Goal: Information Seeking & Learning: Learn about a topic

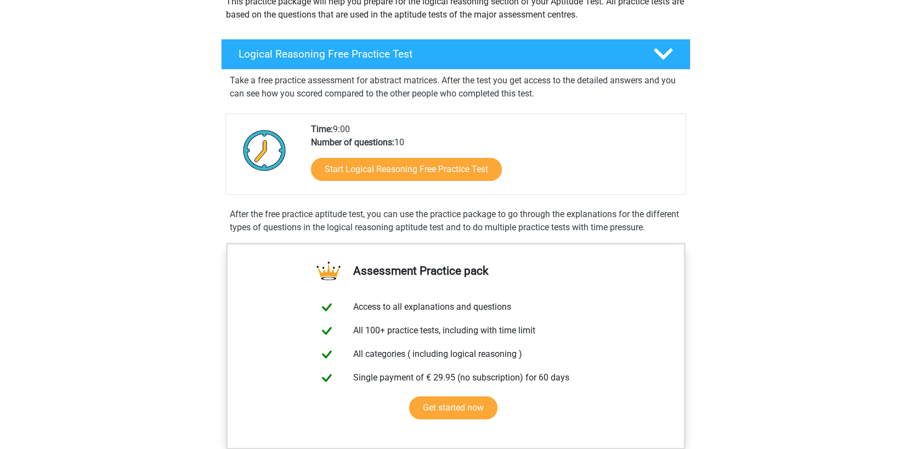
scroll to position [151, 0]
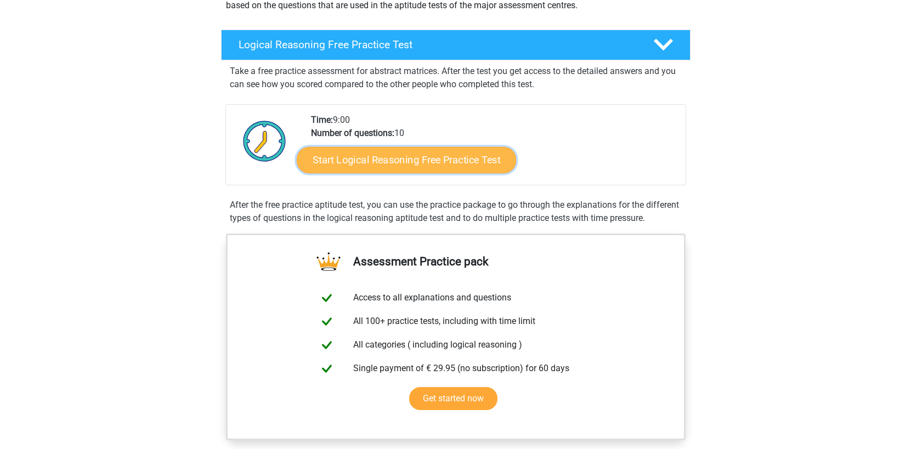
click at [375, 166] on link "Start Logical Reasoning Free Practice Test" at bounding box center [406, 159] width 219 height 26
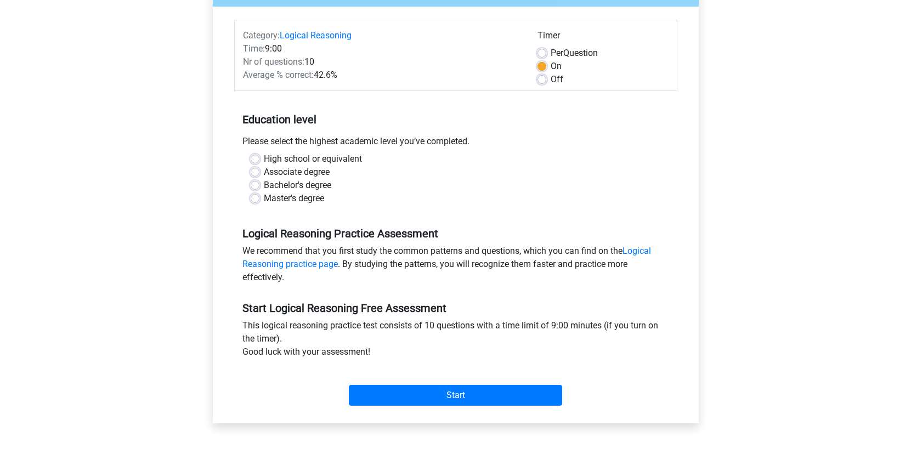
scroll to position [126, 0]
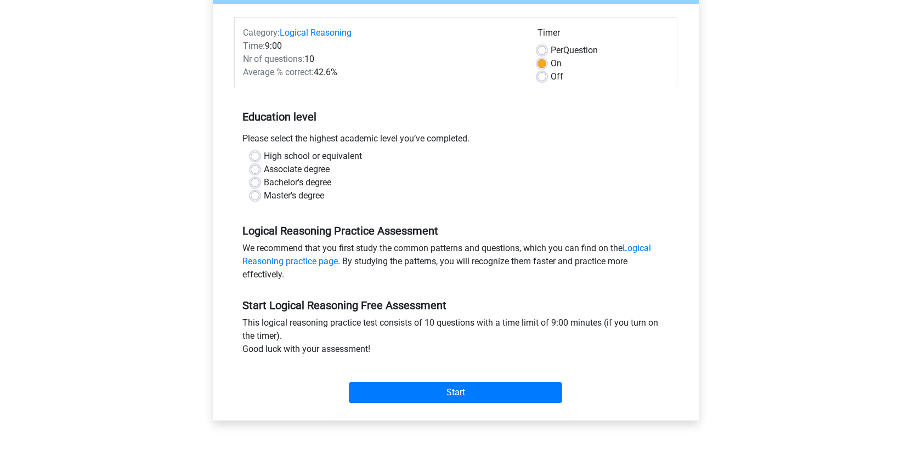
click at [291, 199] on label "Master's degree" at bounding box center [294, 195] width 60 height 13
click at [259, 199] on input "Master's degree" at bounding box center [255, 194] width 9 height 11
radio input "true"
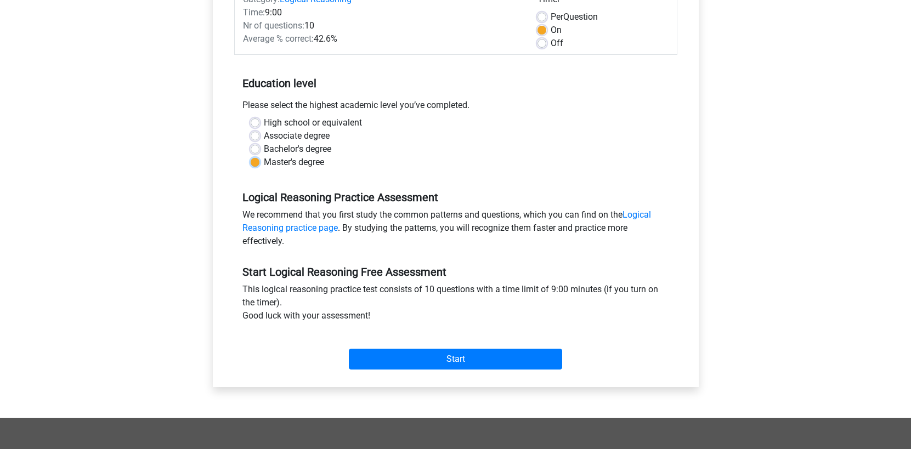
scroll to position [167, 0]
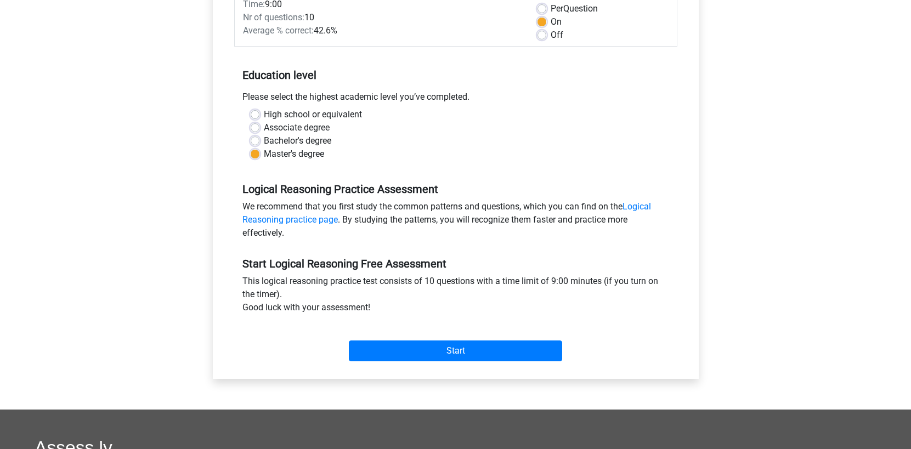
click at [270, 143] on label "Bachelor's degree" at bounding box center [297, 140] width 67 height 13
click at [259, 143] on input "Bachelor's degree" at bounding box center [255, 139] width 9 height 11
radio input "true"
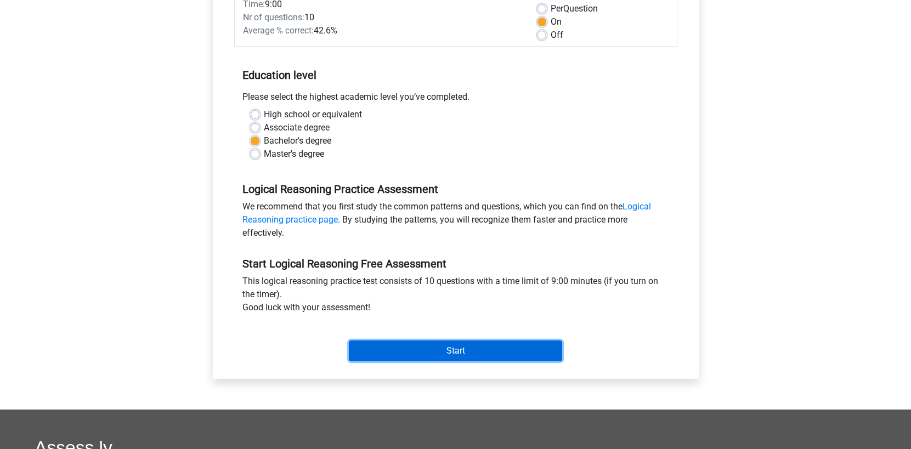
click at [377, 348] on input "Start" at bounding box center [455, 351] width 213 height 21
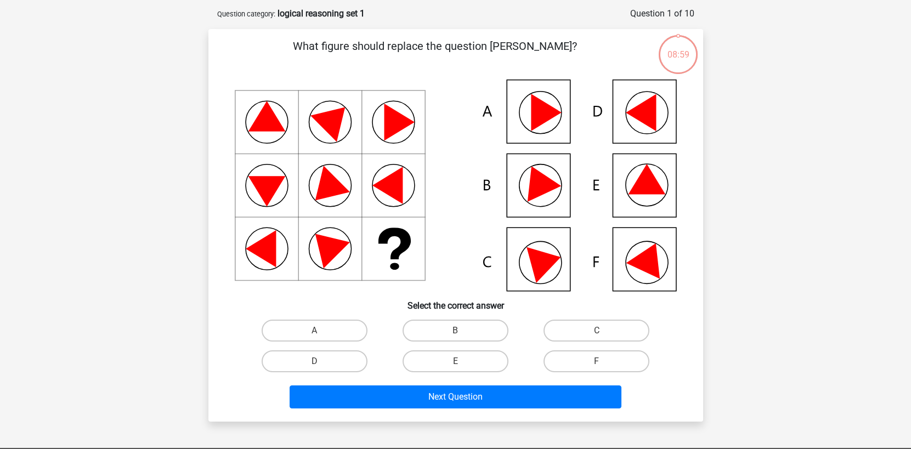
scroll to position [52, 0]
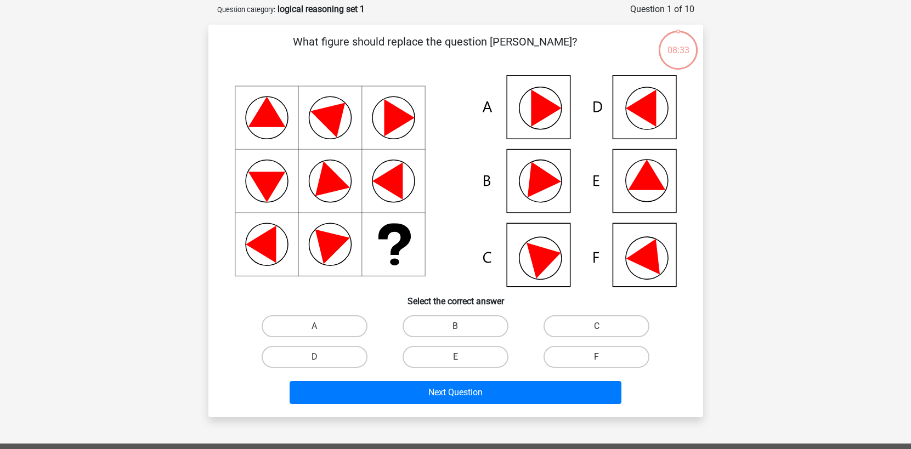
click at [648, 102] on icon at bounding box center [641, 108] width 30 height 37
click at [327, 364] on label "D" at bounding box center [315, 357] width 106 height 22
click at [321, 364] on input "D" at bounding box center [317, 360] width 7 height 7
radio input "true"
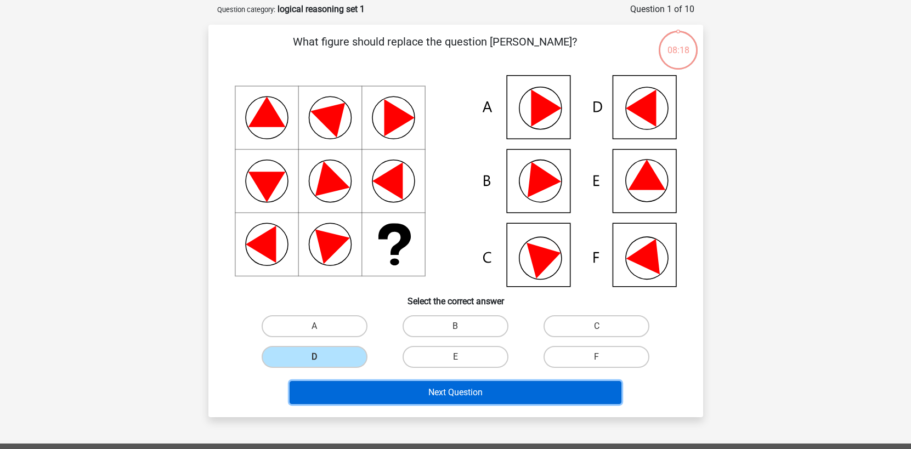
click at [422, 395] on button "Next Question" at bounding box center [456, 392] width 332 height 23
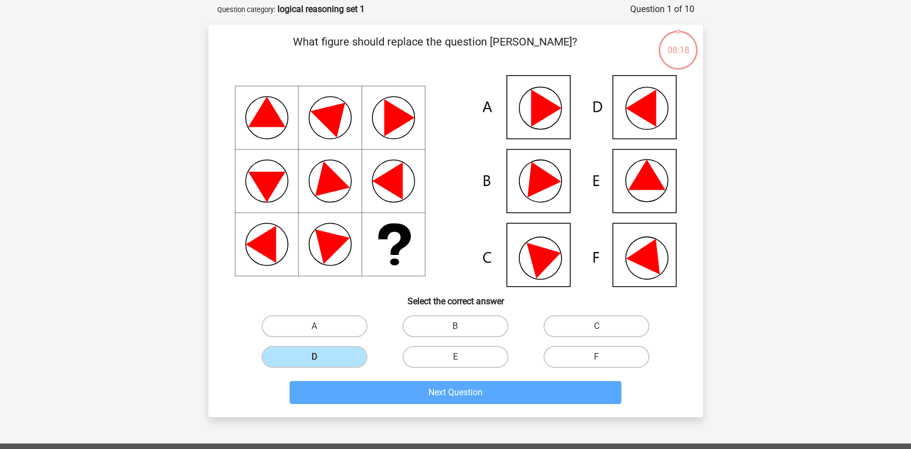
scroll to position [55, 0]
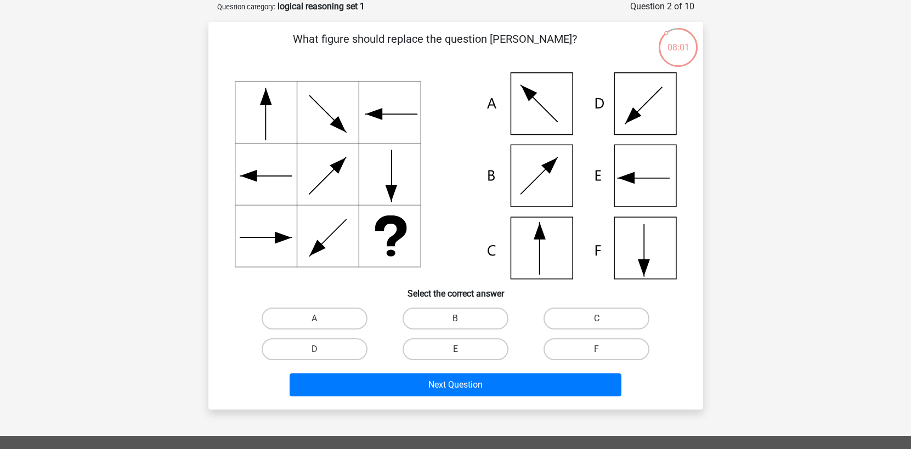
click at [535, 254] on icon at bounding box center [456, 175] width 442 height 207
click at [548, 241] on icon at bounding box center [456, 175] width 442 height 207
click at [572, 314] on label "C" at bounding box center [596, 319] width 106 height 22
click at [597, 319] on input "C" at bounding box center [600, 322] width 7 height 7
radio input "true"
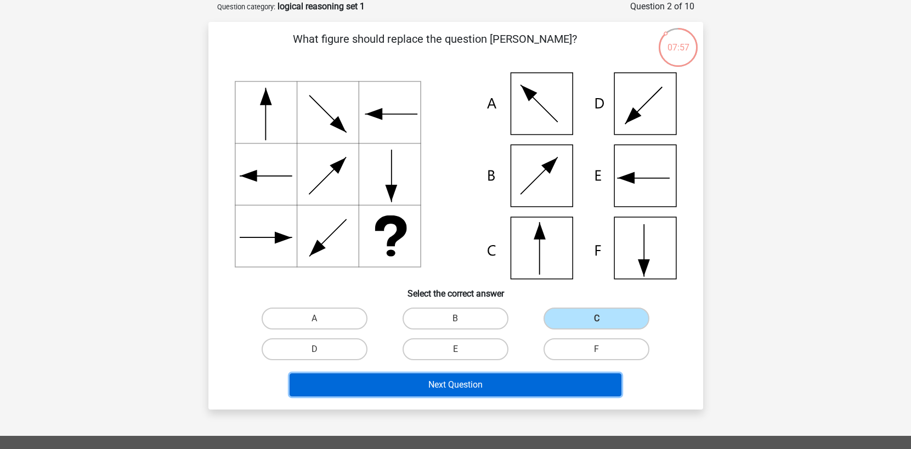
click at [448, 384] on button "Next Question" at bounding box center [456, 384] width 332 height 23
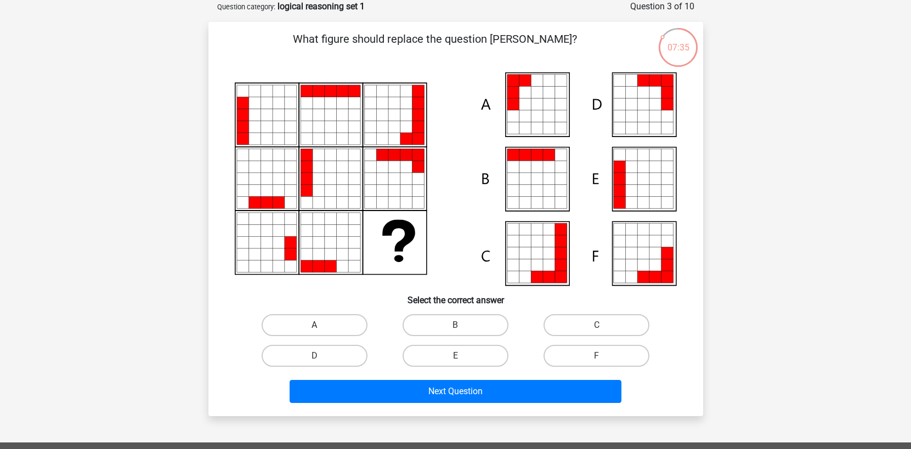
click at [312, 327] on label "A" at bounding box center [315, 325] width 106 height 22
click at [314, 327] on input "A" at bounding box center [317, 328] width 7 height 7
radio input "true"
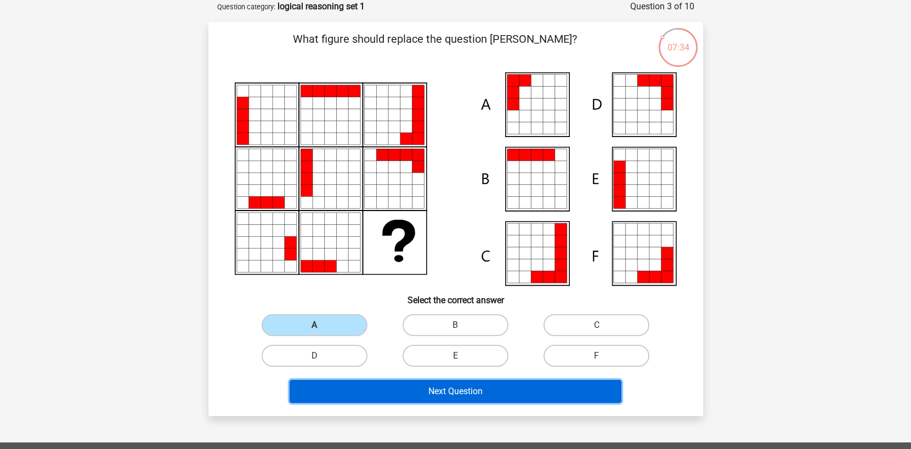
click at [428, 399] on button "Next Question" at bounding box center [456, 391] width 332 height 23
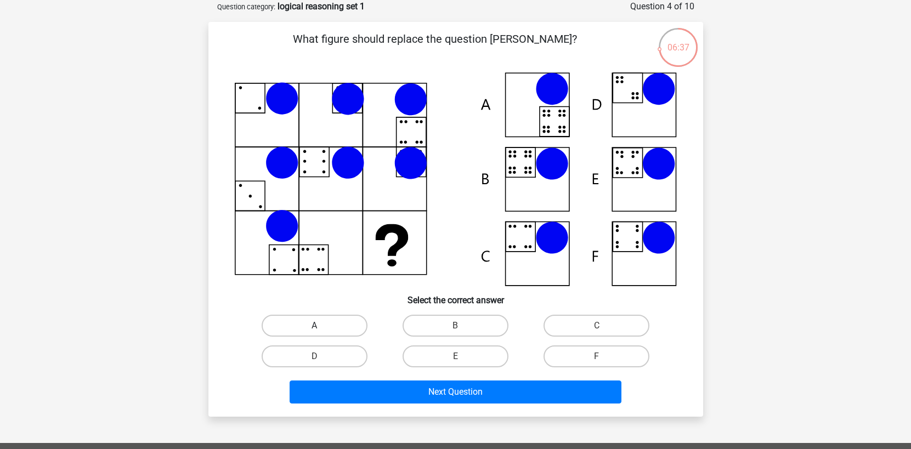
click at [294, 328] on label "A" at bounding box center [315, 326] width 106 height 22
click at [314, 328] on input "A" at bounding box center [317, 329] width 7 height 7
radio input "true"
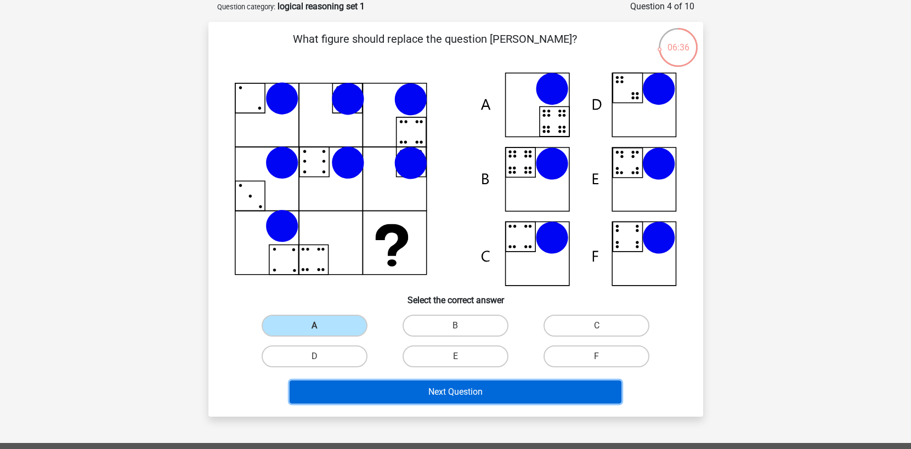
click at [463, 395] on button "Next Question" at bounding box center [456, 392] width 332 height 23
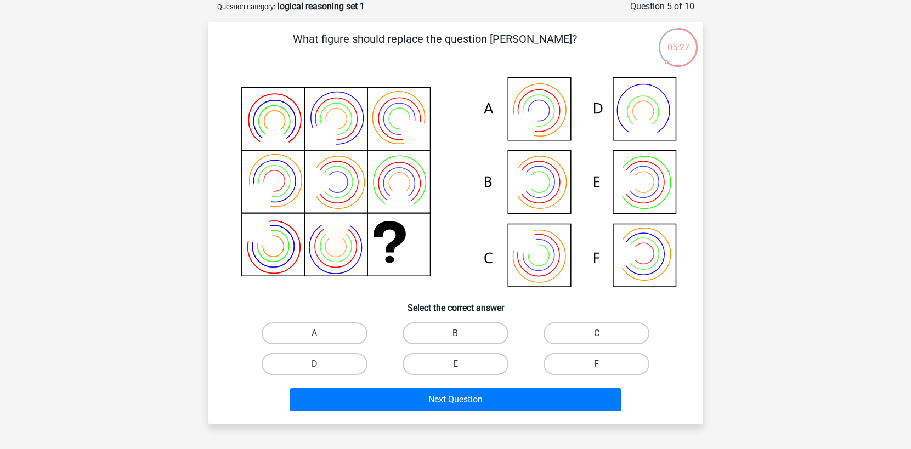
click at [581, 328] on label "C" at bounding box center [596, 333] width 106 height 22
click at [597, 333] on input "C" at bounding box center [600, 336] width 7 height 7
radio input "true"
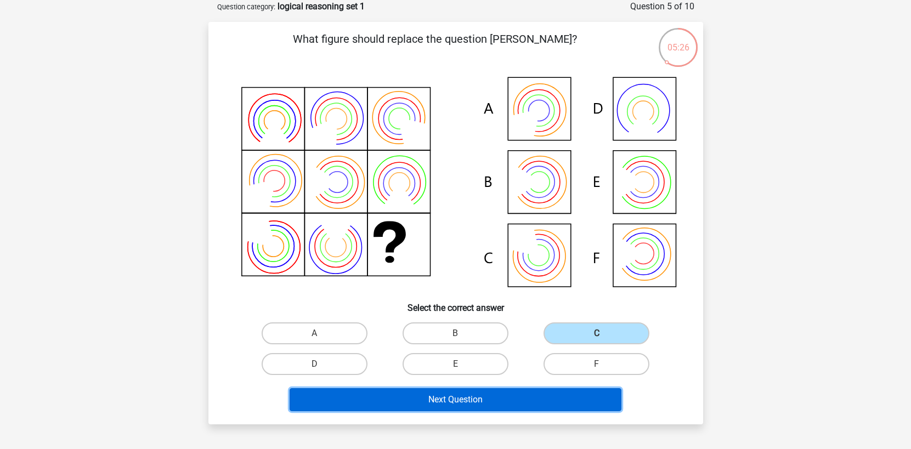
click at [499, 407] on button "Next Question" at bounding box center [456, 399] width 332 height 23
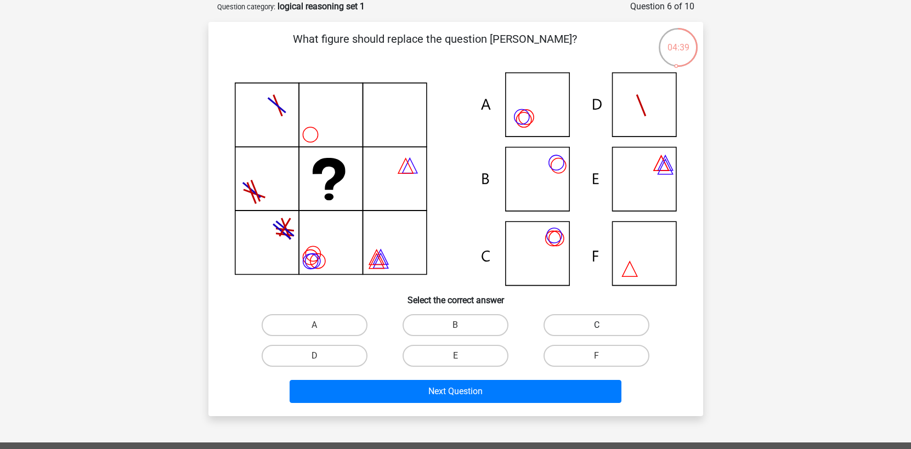
click at [577, 320] on label "C" at bounding box center [596, 325] width 106 height 22
click at [597, 325] on input "C" at bounding box center [600, 328] width 7 height 7
radio input "true"
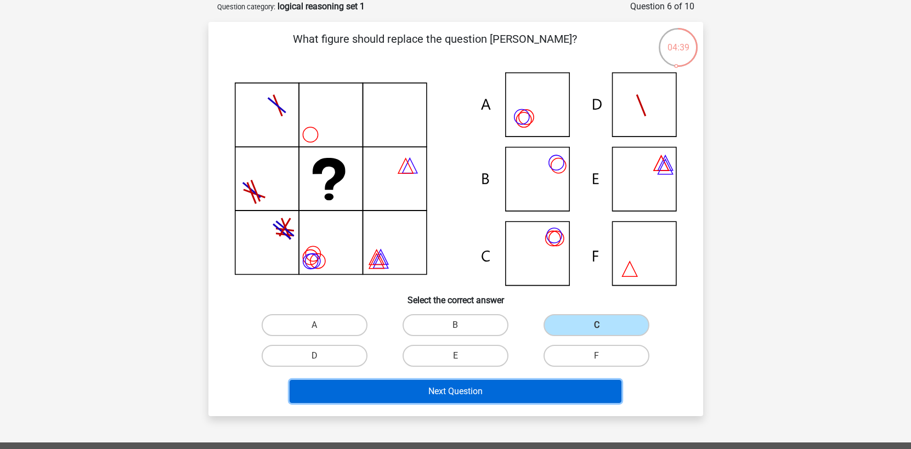
click at [521, 393] on button "Next Question" at bounding box center [456, 391] width 332 height 23
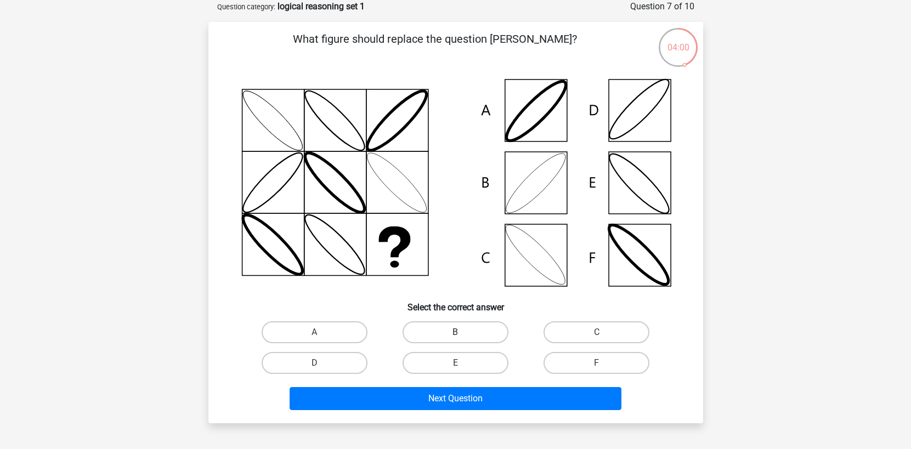
click at [426, 338] on label "B" at bounding box center [455, 332] width 106 height 22
click at [455, 338] on input "B" at bounding box center [458, 335] width 7 height 7
radio input "true"
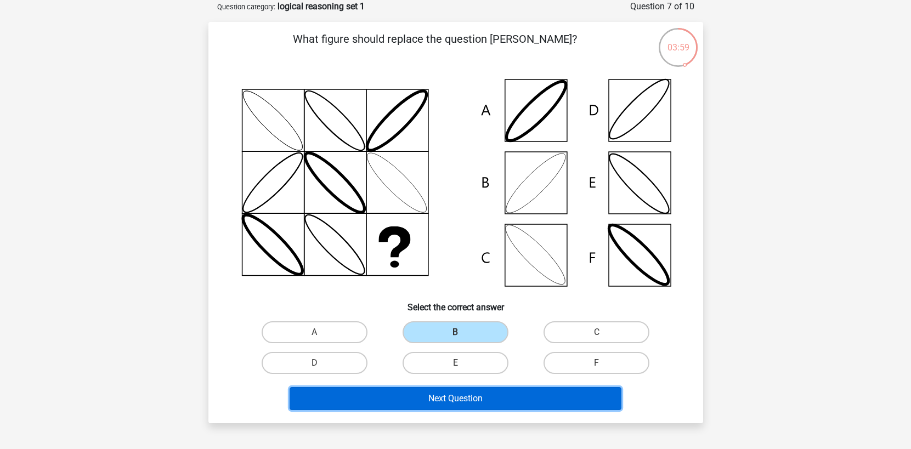
click at [427, 396] on button "Next Question" at bounding box center [456, 398] width 332 height 23
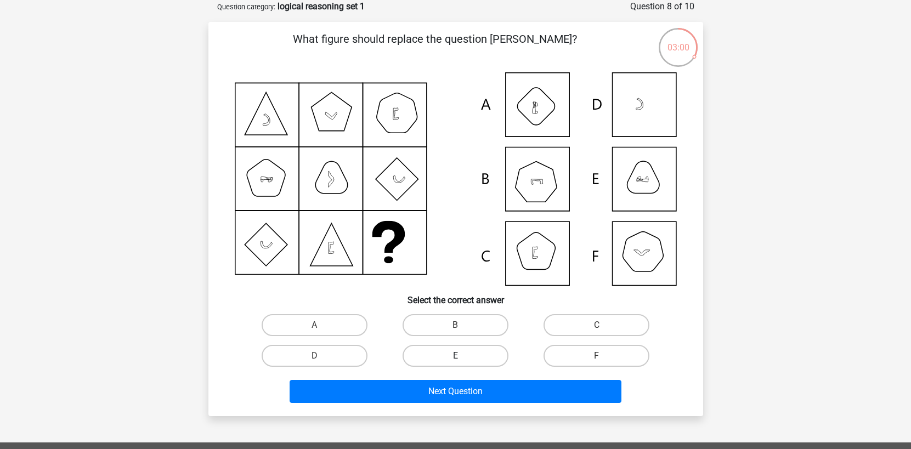
click at [472, 356] on label "E" at bounding box center [455, 356] width 106 height 22
click at [462, 356] on input "E" at bounding box center [458, 359] width 7 height 7
radio input "true"
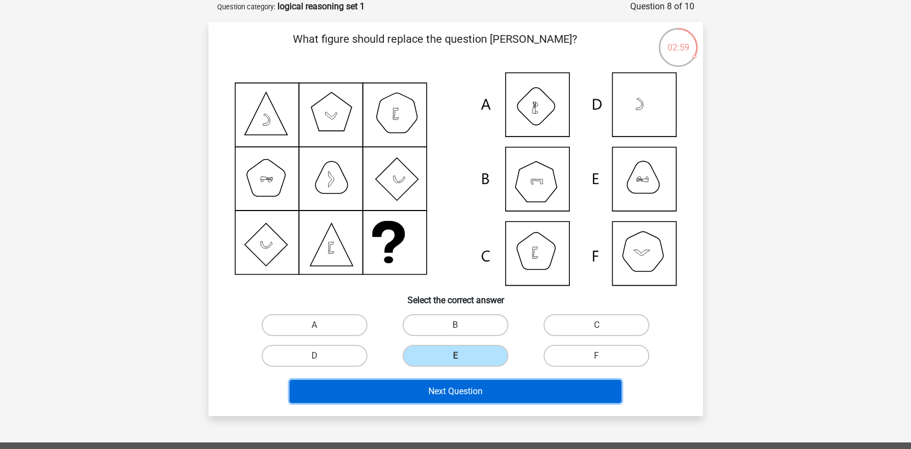
click at [476, 394] on button "Next Question" at bounding box center [456, 391] width 332 height 23
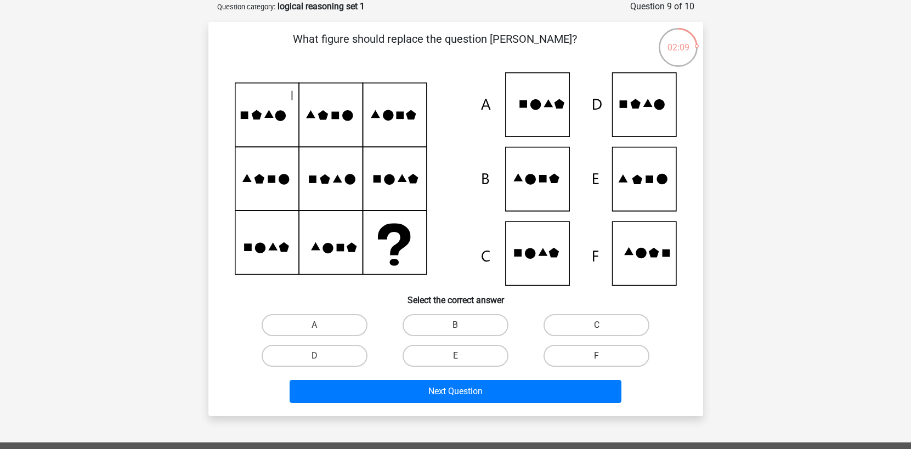
click at [649, 179] on icon at bounding box center [649, 179] width 8 height 8
click at [461, 355] on label "E" at bounding box center [455, 356] width 106 height 22
click at [461, 356] on input "E" at bounding box center [458, 359] width 7 height 7
radio input "true"
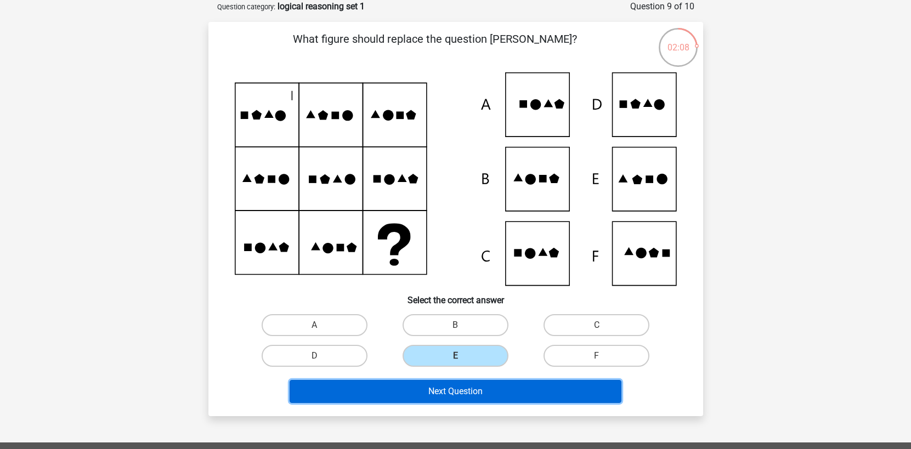
click at [450, 392] on button "Next Question" at bounding box center [456, 391] width 332 height 23
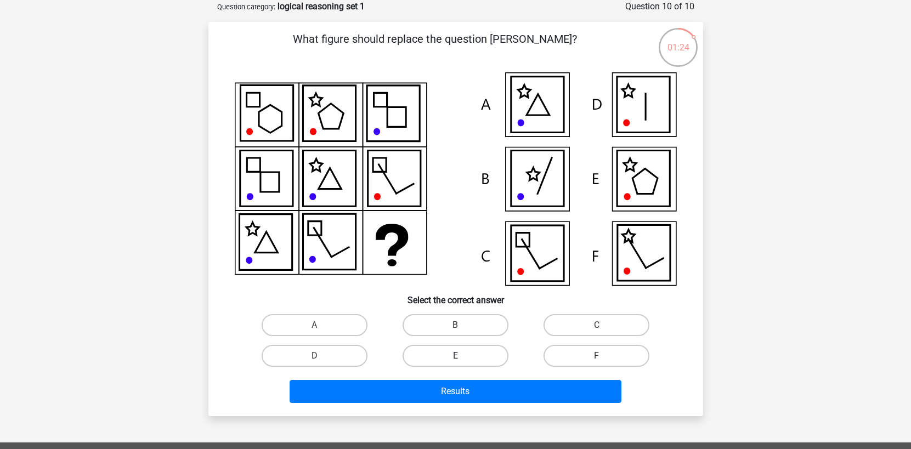
click at [476, 356] on label "E" at bounding box center [455, 356] width 106 height 22
click at [462, 356] on input "E" at bounding box center [458, 359] width 7 height 7
radio input "true"
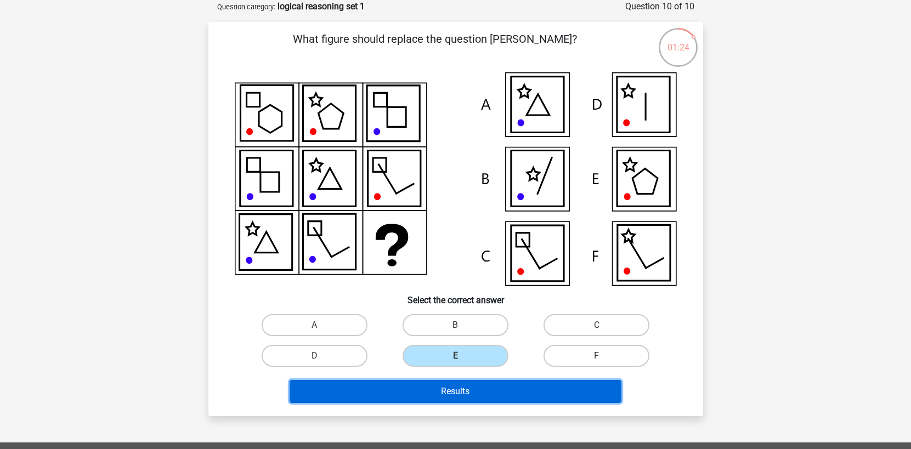
click at [467, 389] on button "Results" at bounding box center [456, 391] width 332 height 23
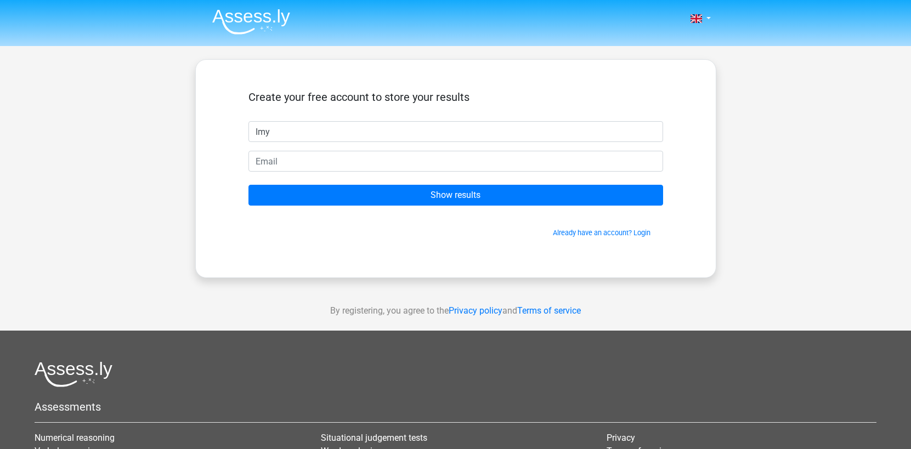
type input "Imy"
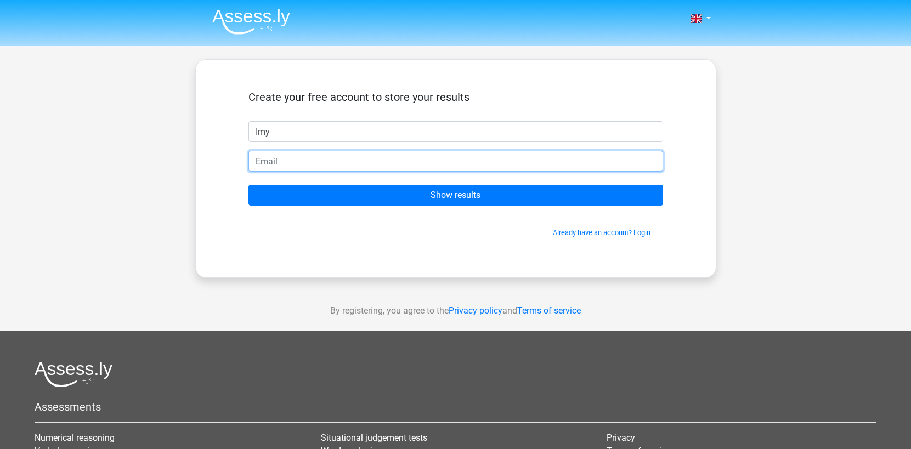
click at [270, 155] on input "email" at bounding box center [455, 161] width 415 height 21
drag, startPoint x: 365, startPoint y: 160, endPoint x: 195, endPoint y: 151, distance: 170.2
click at [195, 151] on div "Create your free account to store your results Imy imogen@heynoon.health Show r…" at bounding box center [455, 168] width 521 height 219
type input "[EMAIL_ADDRESS][DOMAIN_NAME]"
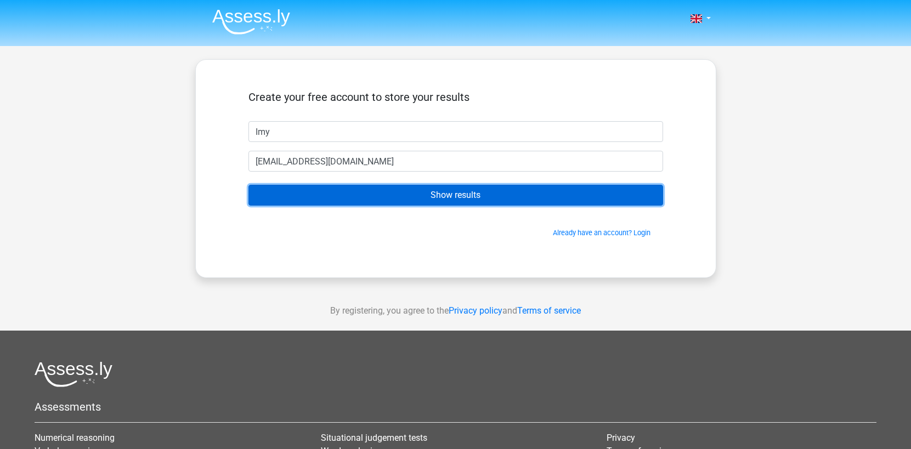
click at [296, 196] on input "Show results" at bounding box center [455, 195] width 415 height 21
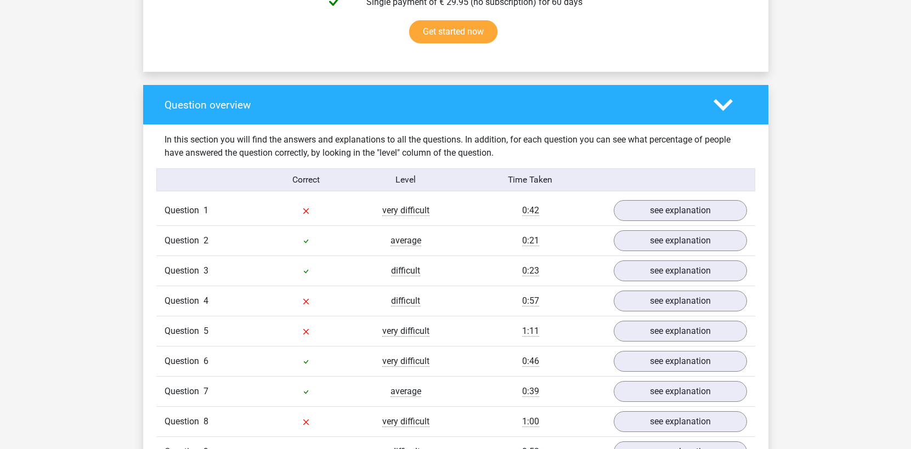
scroll to position [802, 0]
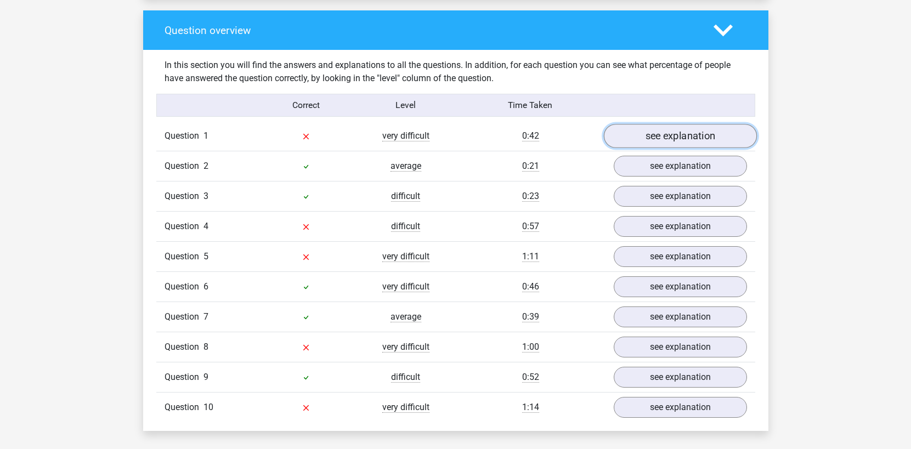
click at [643, 137] on link "see explanation" at bounding box center [679, 136] width 153 height 24
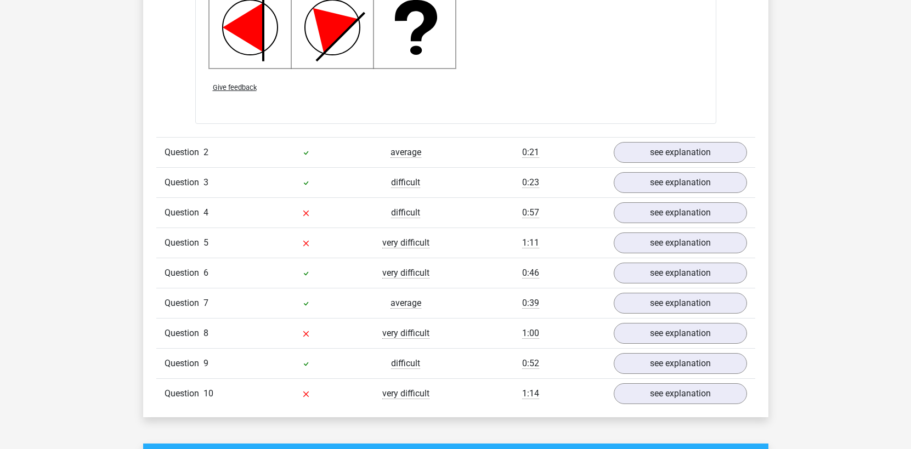
scroll to position [1566, 0]
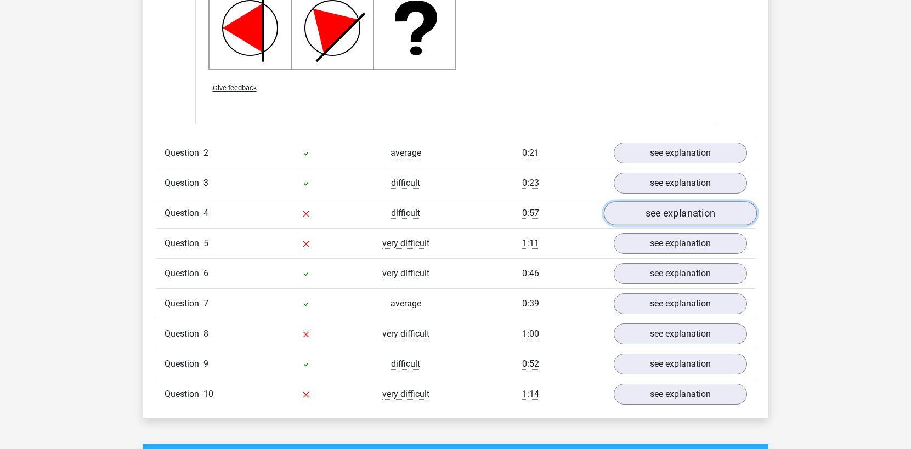
click at [650, 220] on link "see explanation" at bounding box center [679, 213] width 153 height 24
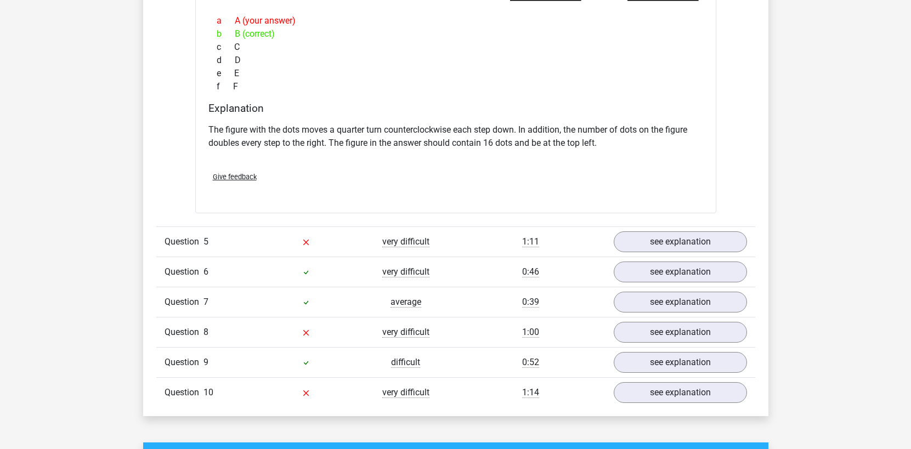
scroll to position [2066, 0]
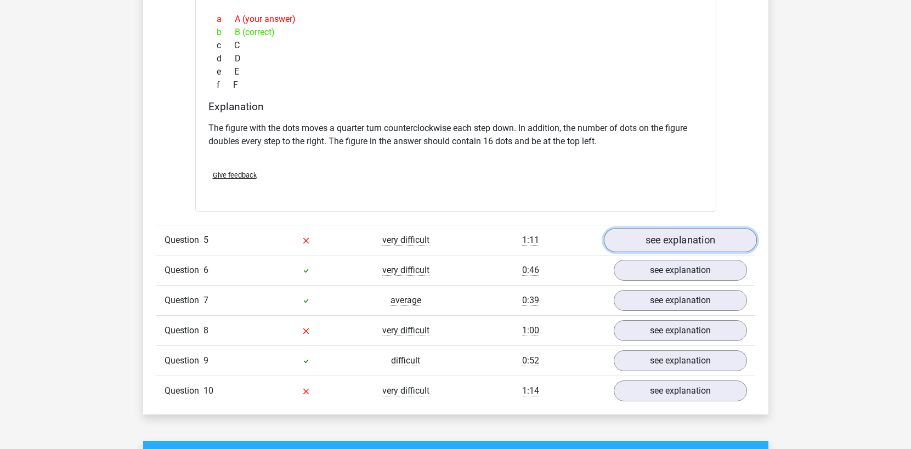
click at [660, 244] on link "see explanation" at bounding box center [679, 240] width 153 height 24
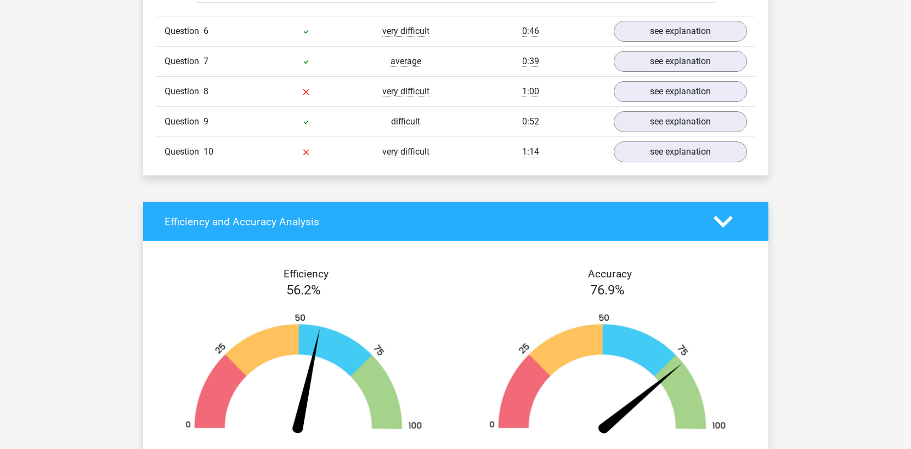
scroll to position [3056, 0]
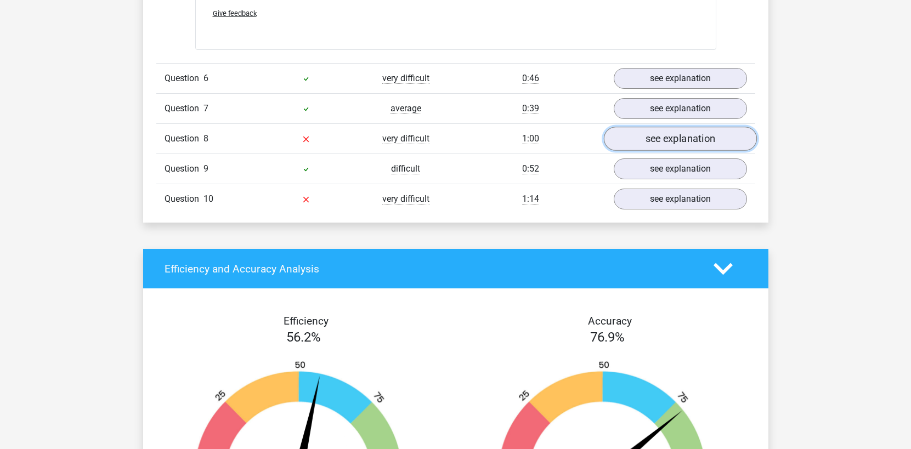
click at [670, 135] on link "see explanation" at bounding box center [679, 139] width 153 height 24
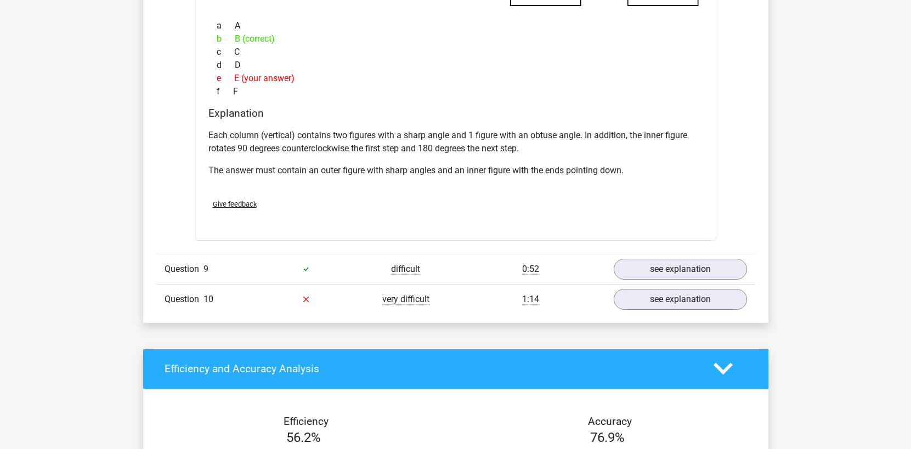
scroll to position [3494, 0]
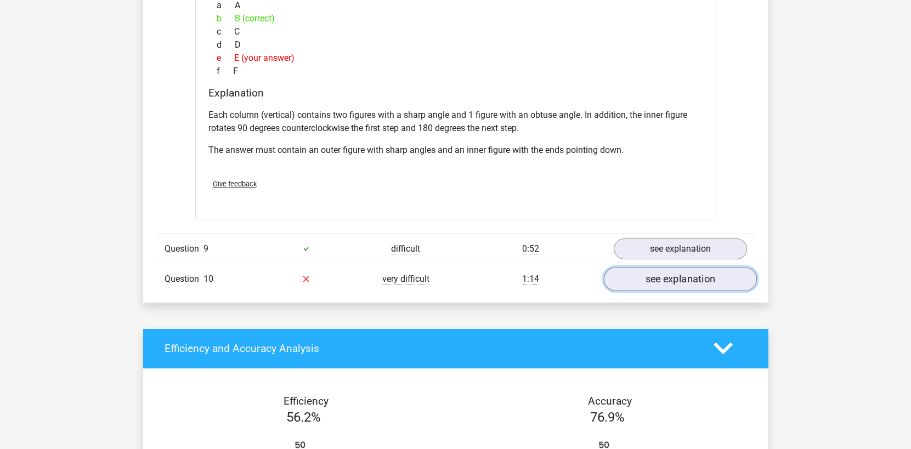
click at [659, 272] on link "see explanation" at bounding box center [679, 279] width 153 height 24
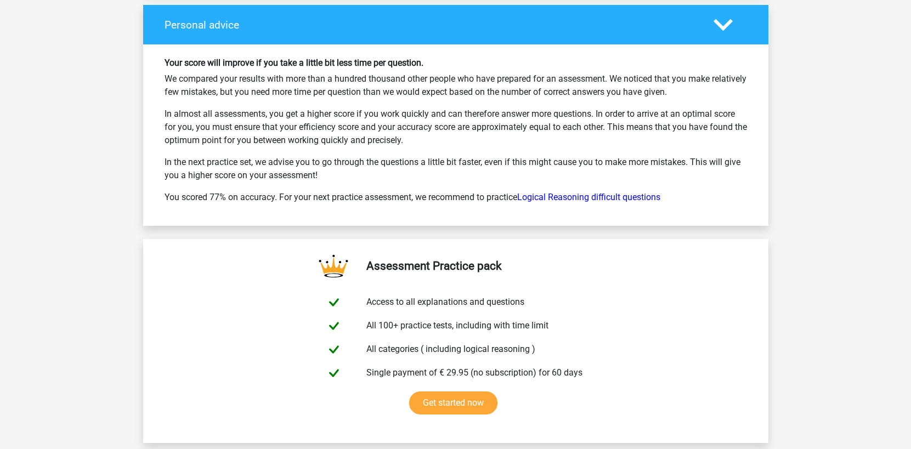
scroll to position [4977, 0]
